Goal: Communication & Community: Share content

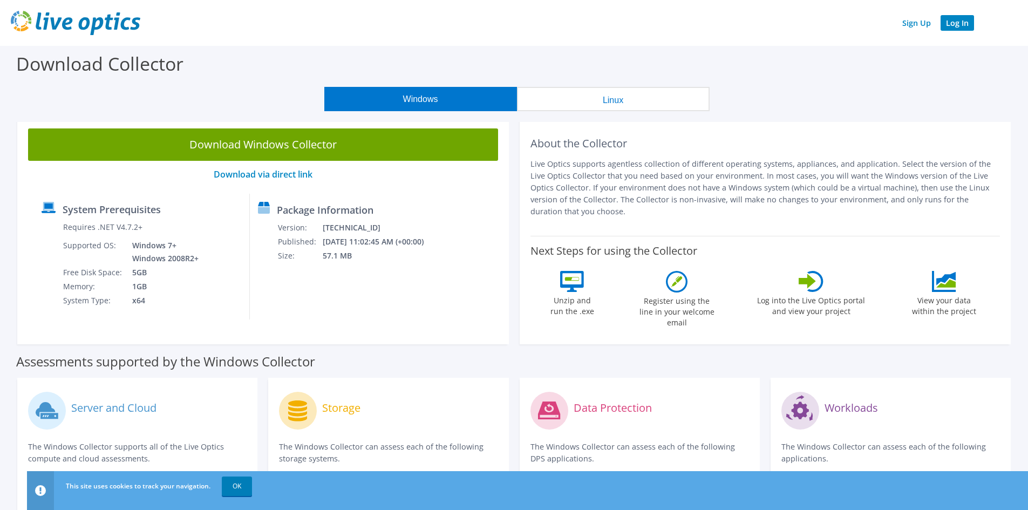
click at [968, 23] on link "Log In" at bounding box center [956, 23] width 33 height 16
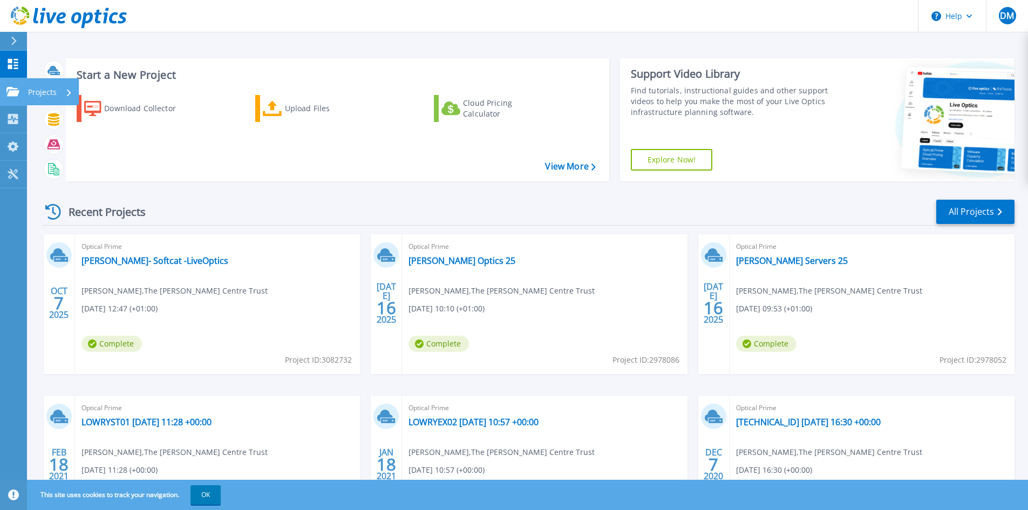
click at [15, 94] on icon at bounding box center [12, 91] width 13 height 9
click at [421, 65] on div "Start a New Project Download Collector Upload Files Cloud Pricing Calculator Vi…" at bounding box center [337, 119] width 543 height 123
click at [147, 264] on link "[PERSON_NAME]- Softcat -LiveOptics" at bounding box center [154, 260] width 147 height 11
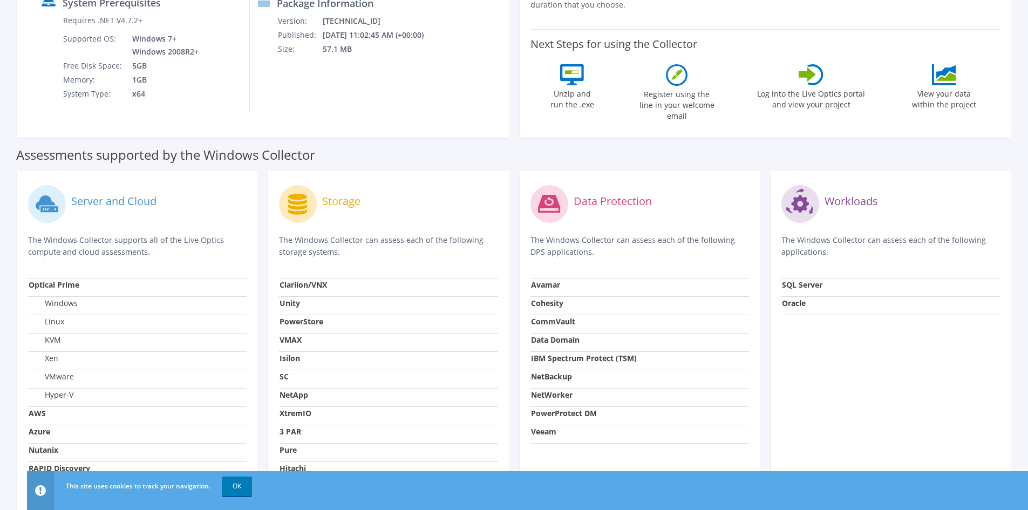
scroll to position [184, 0]
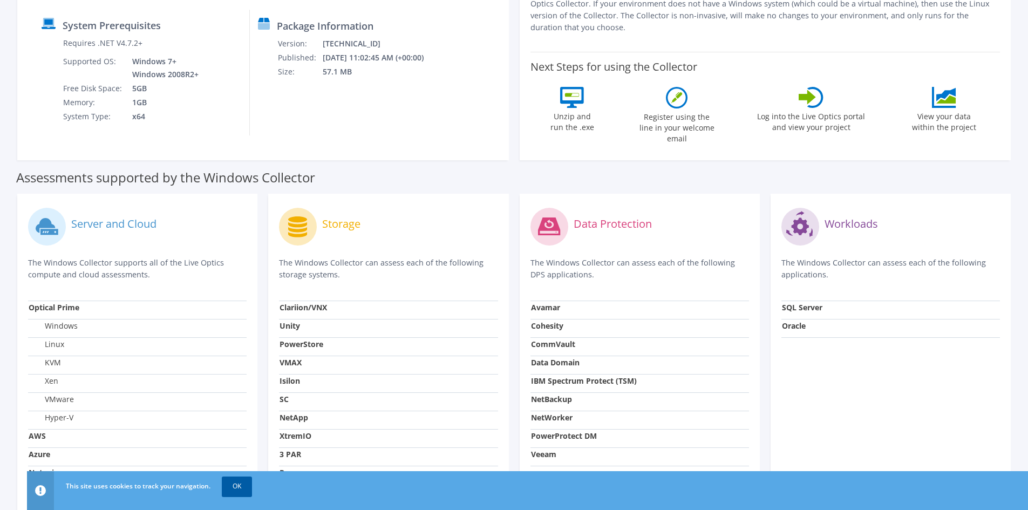
click at [244, 485] on link "OK" at bounding box center [237, 485] width 30 height 19
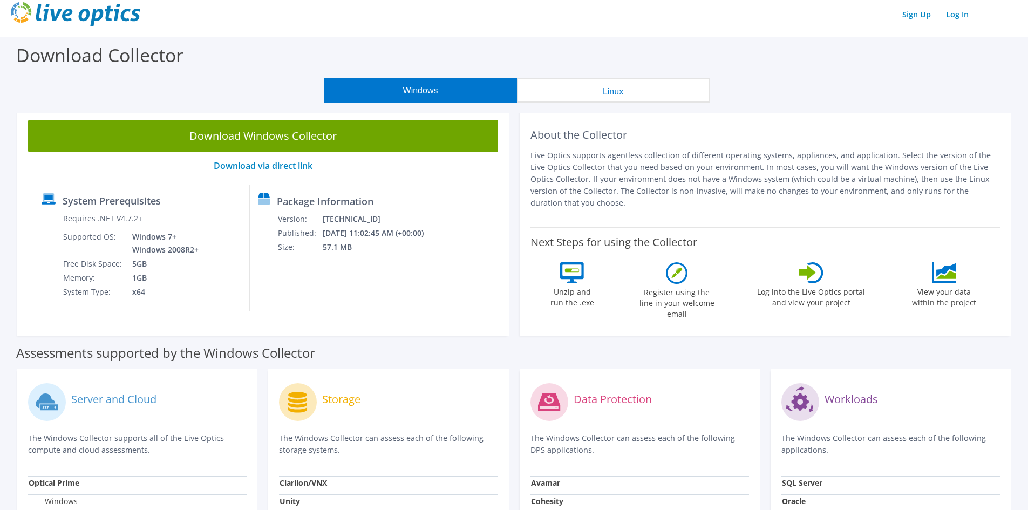
scroll to position [0, 0]
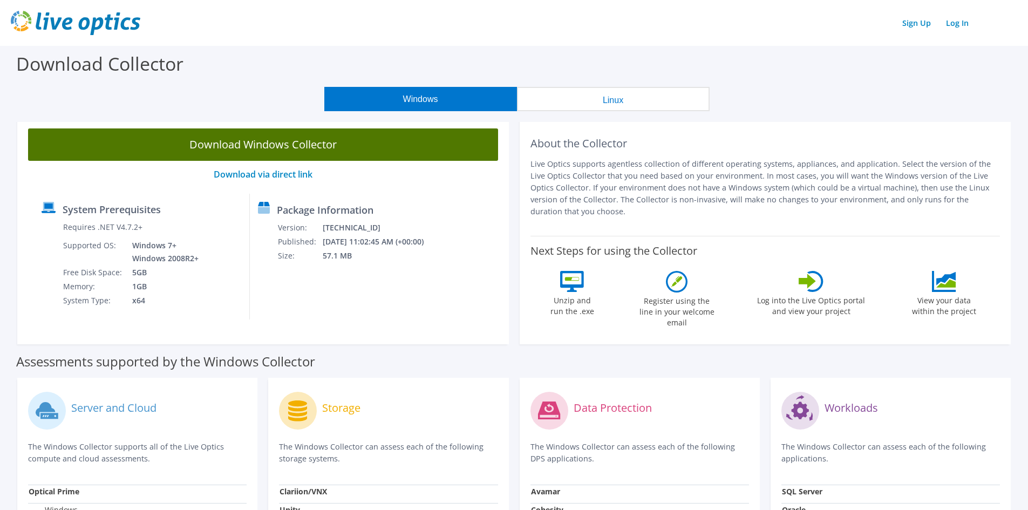
click at [295, 146] on link "Download Windows Collector" at bounding box center [263, 144] width 470 height 32
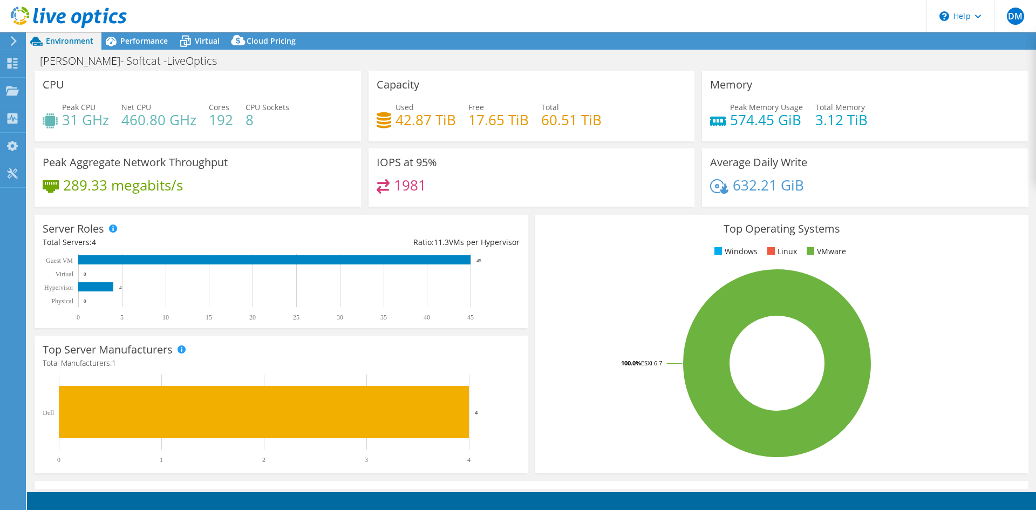
select select "EULondon"
select select "GBP"
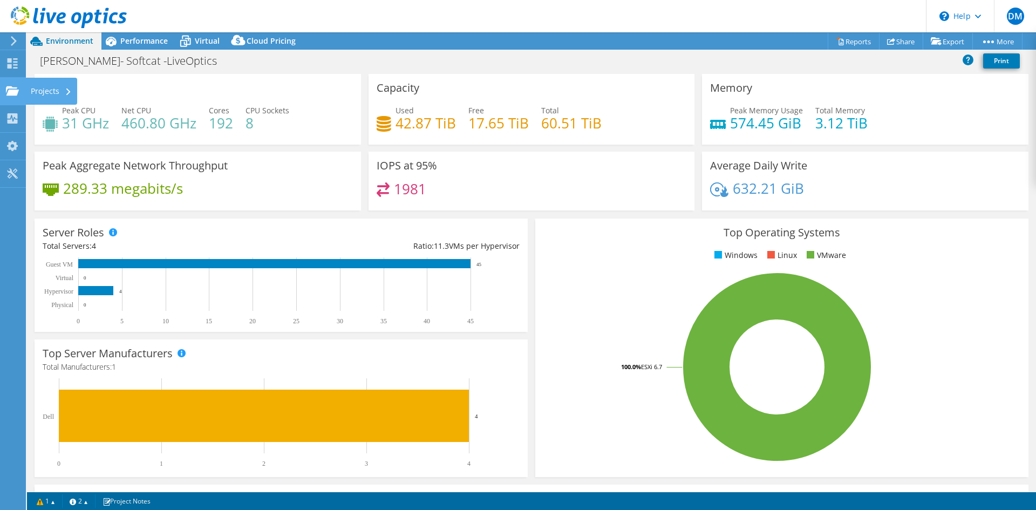
click at [58, 91] on div "Projects" at bounding box center [51, 91] width 52 height 27
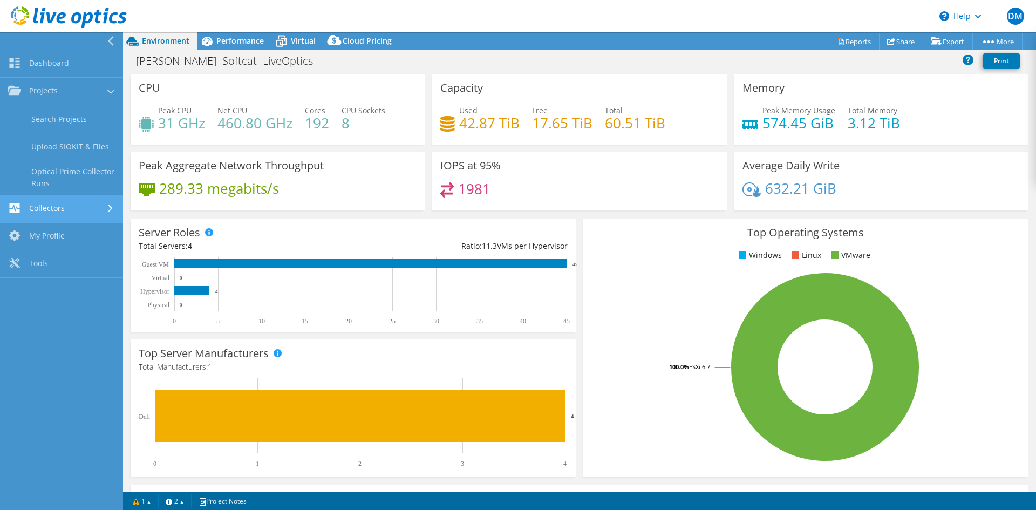
click at [113, 209] on div at bounding box center [112, 208] width 12 height 7
click at [108, 42] on icon at bounding box center [111, 41] width 8 height 10
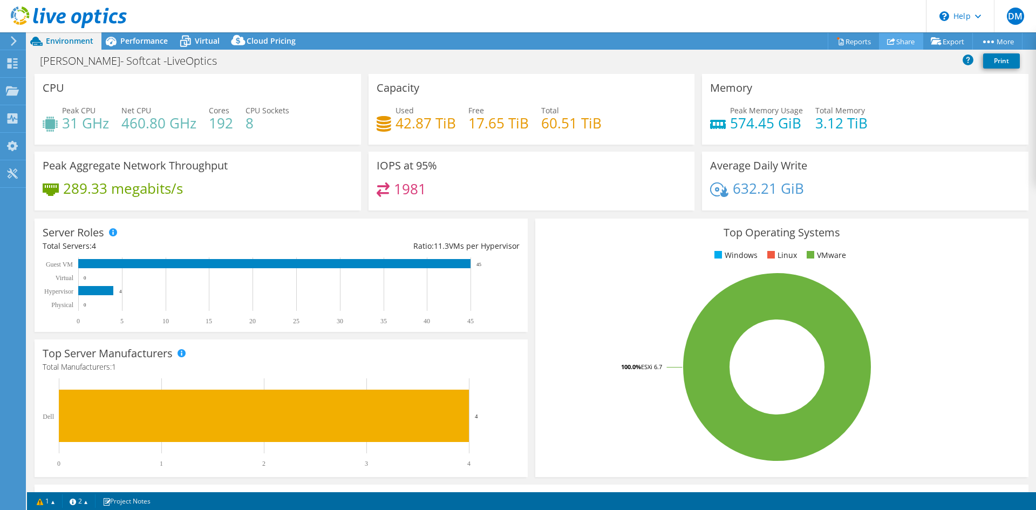
click at [907, 40] on link "Share" at bounding box center [901, 41] width 44 height 17
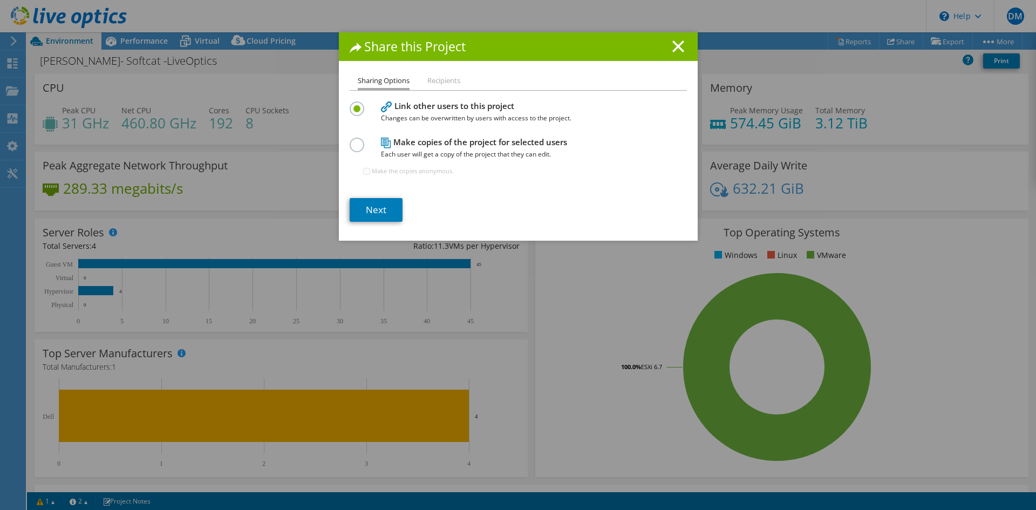
click at [438, 79] on li "Recipients" at bounding box center [443, 80] width 33 height 13
click at [381, 207] on link "Next" at bounding box center [376, 210] width 53 height 24
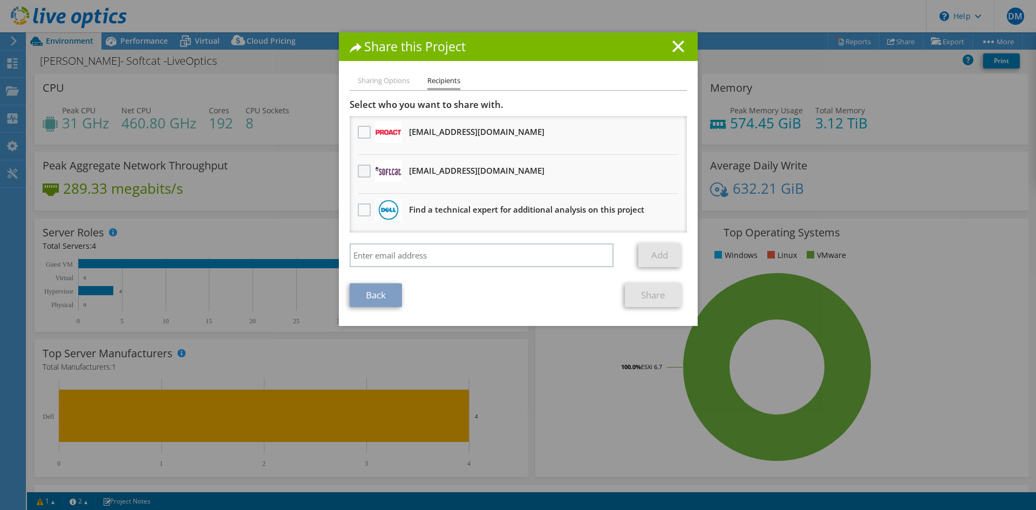
click at [364, 168] on label at bounding box center [366, 171] width 16 height 13
click at [0, 0] on input "checkbox" at bounding box center [0, 0] width 0 height 0
click at [651, 296] on link "Share" at bounding box center [653, 295] width 57 height 24
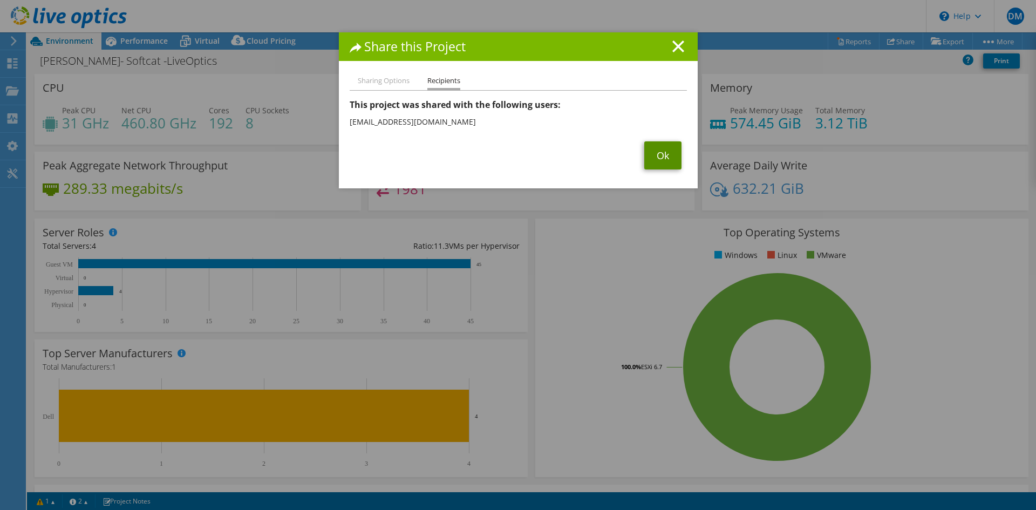
click at [654, 156] on link "Ok" at bounding box center [662, 155] width 37 height 28
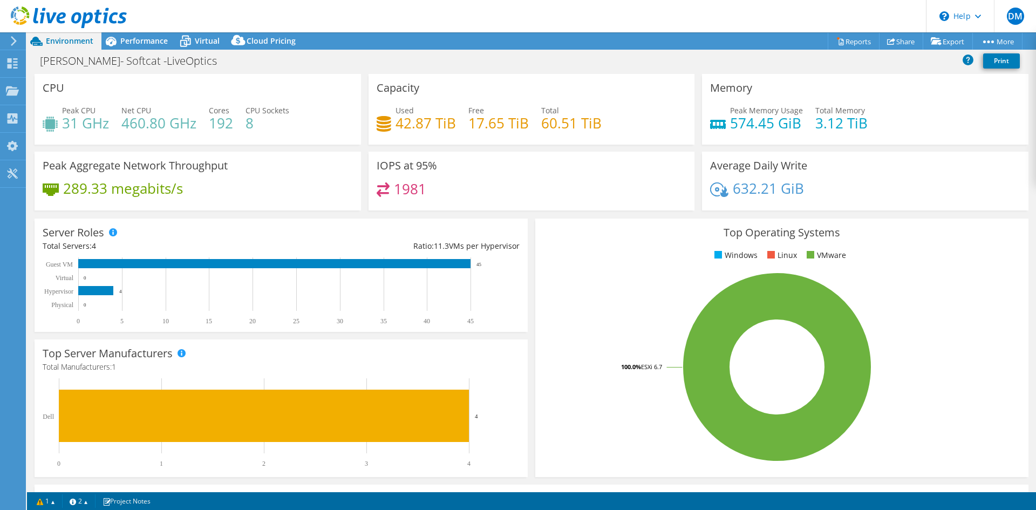
click at [91, 15] on use at bounding box center [69, 17] width 116 height 22
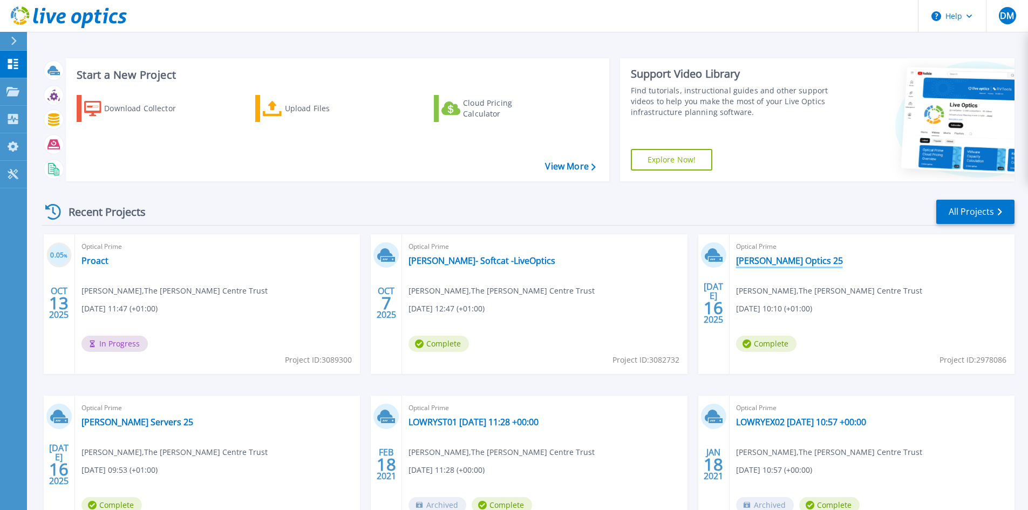
click at [776, 264] on link "[PERSON_NAME] Optics 25" at bounding box center [789, 260] width 107 height 11
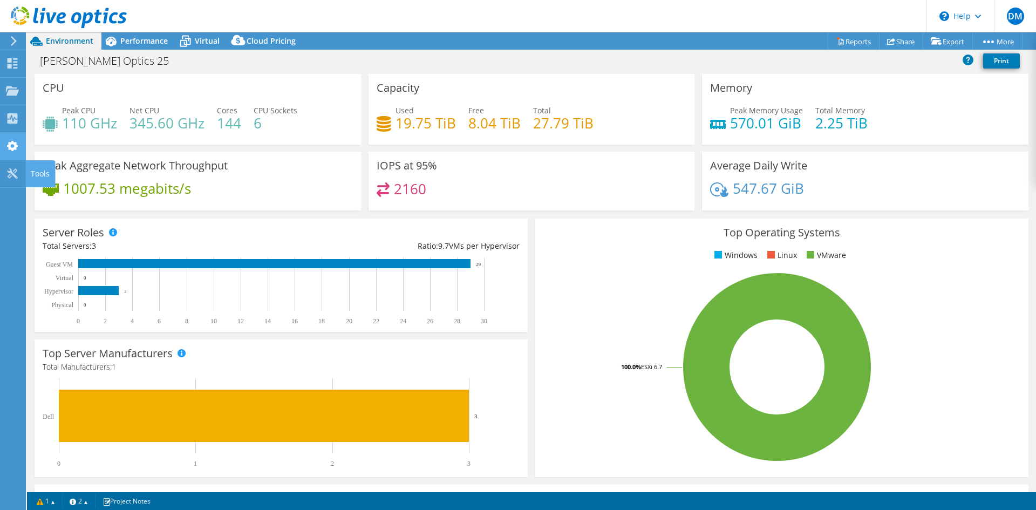
select select "EULondon"
select select "GBP"
click at [894, 44] on link "Share" at bounding box center [901, 41] width 44 height 17
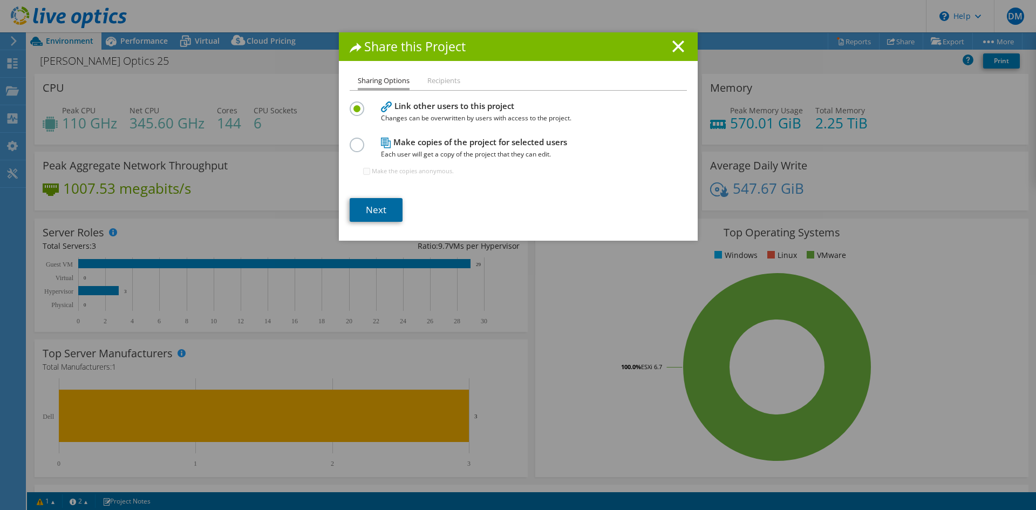
click at [381, 212] on link "Next" at bounding box center [376, 210] width 53 height 24
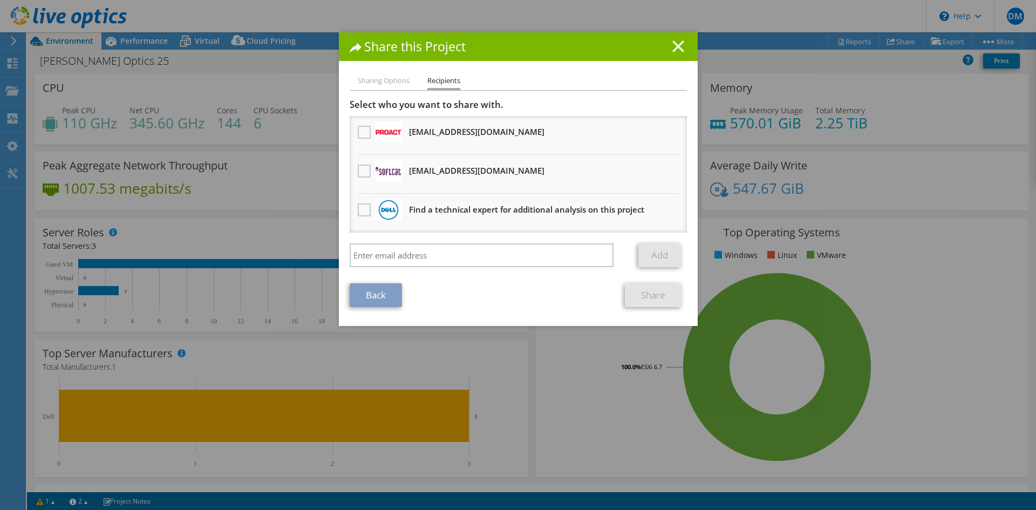
click at [679, 42] on line at bounding box center [678, 46] width 11 height 11
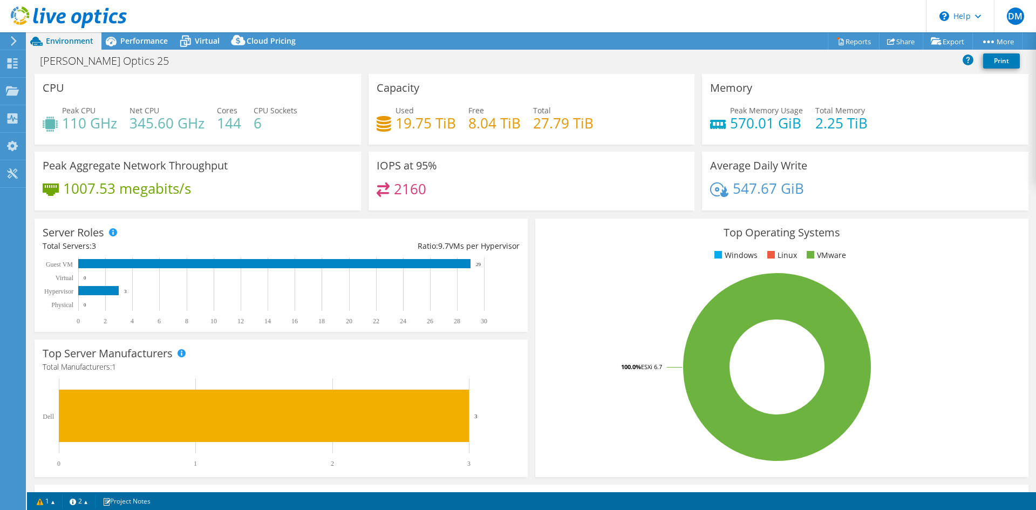
click at [53, 16] on use at bounding box center [69, 17] width 116 height 22
